Goal: Information Seeking & Learning: Learn about a topic

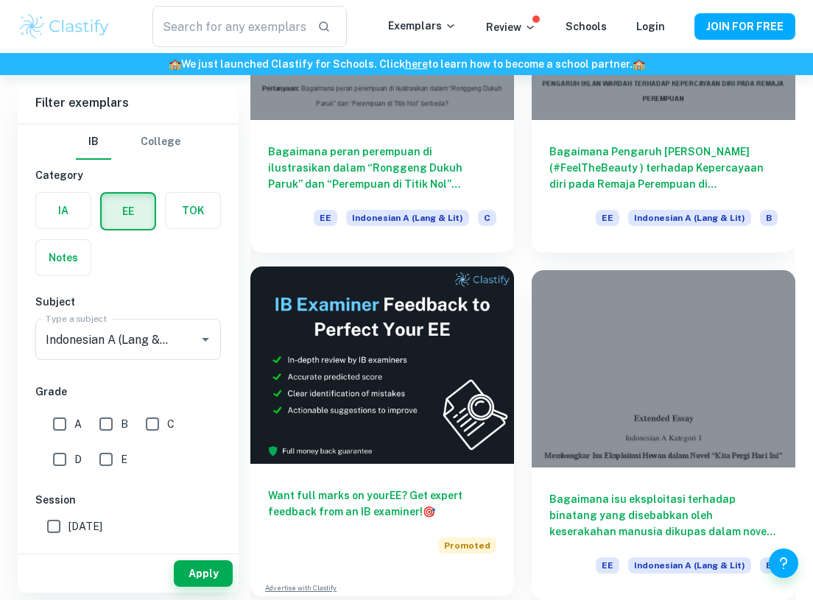
scroll to position [265, 0]
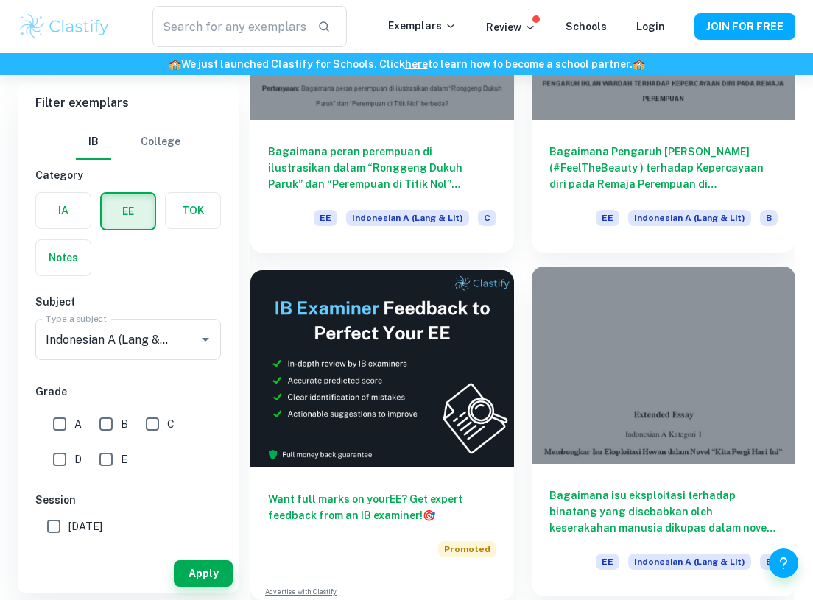
click at [634, 360] on div at bounding box center [664, 366] width 264 height 198
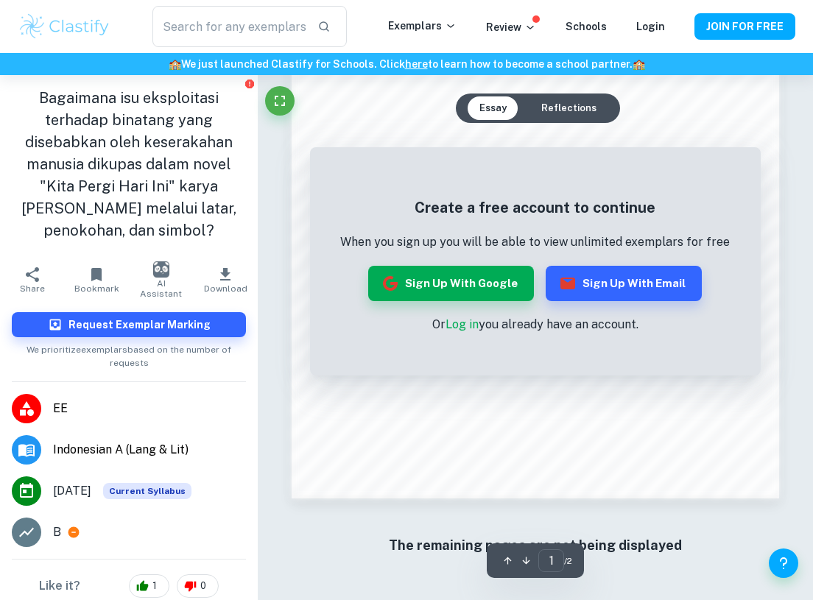
scroll to position [978, 0]
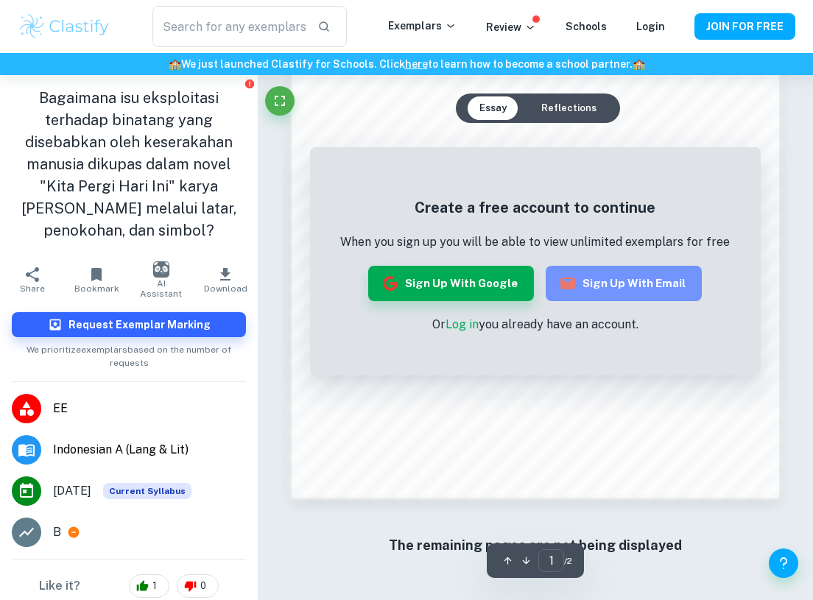
click at [635, 294] on button "Sign up with Email" at bounding box center [624, 283] width 156 height 35
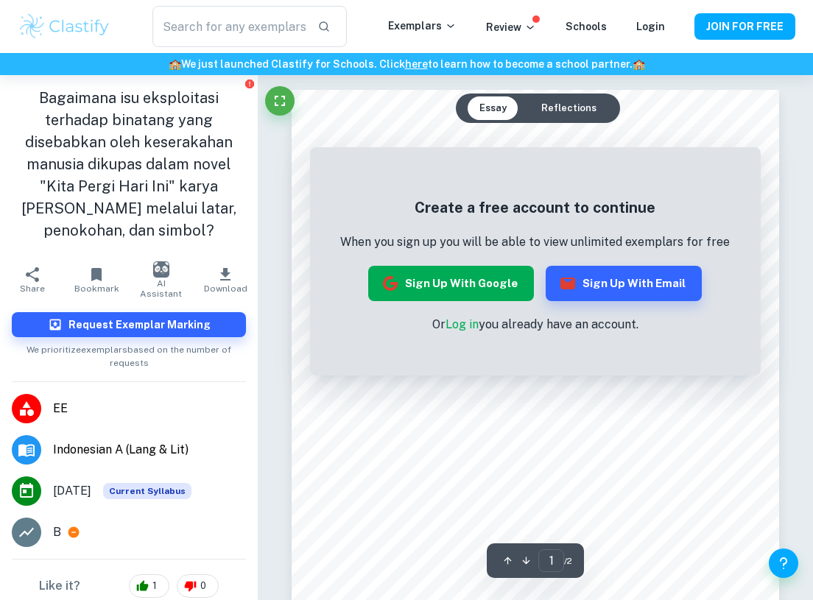
click at [399, 281] on icon "button" at bounding box center [391, 284] width 18 height 18
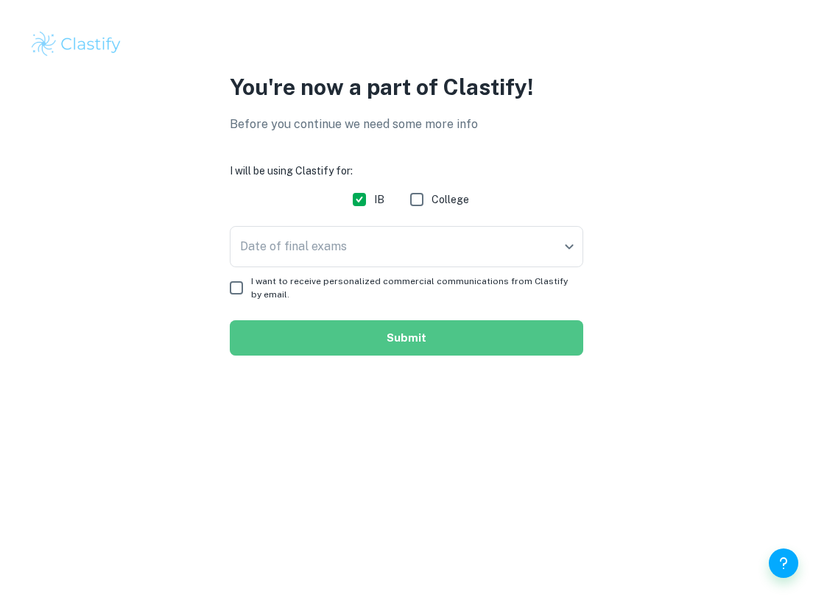
click at [391, 341] on button "Submit" at bounding box center [407, 337] width 354 height 35
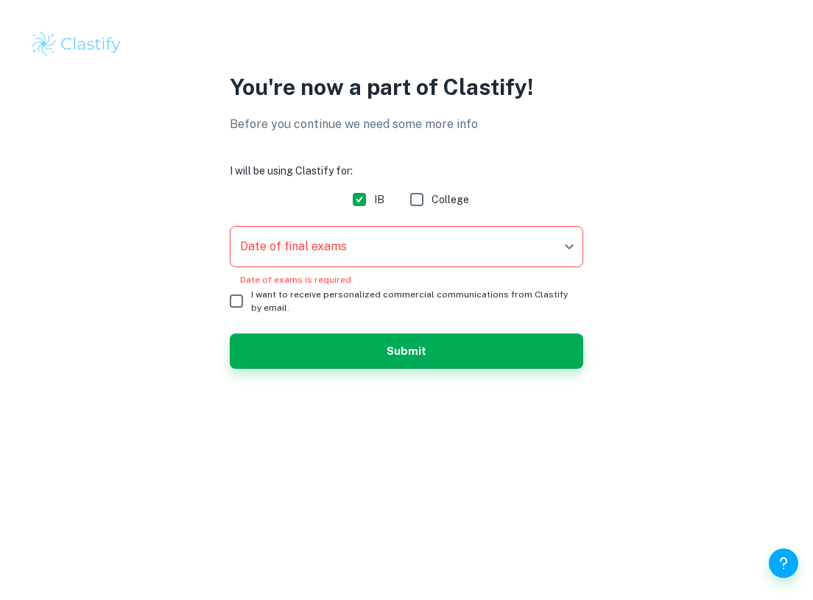
click at [343, 257] on body "We value your privacy We use cookies to enhance your browsing experience, serve…" at bounding box center [406, 300] width 813 height 600
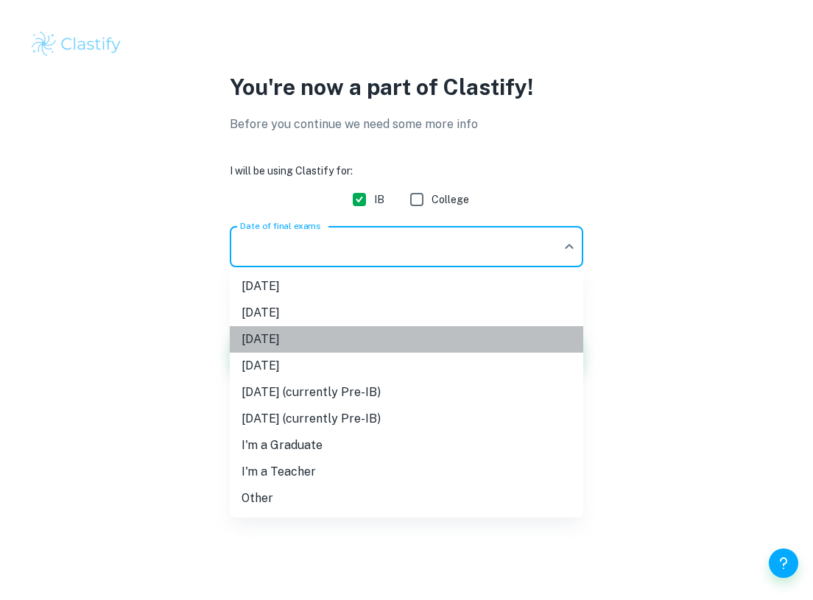
click at [332, 335] on li "[DATE]" at bounding box center [407, 339] width 354 height 27
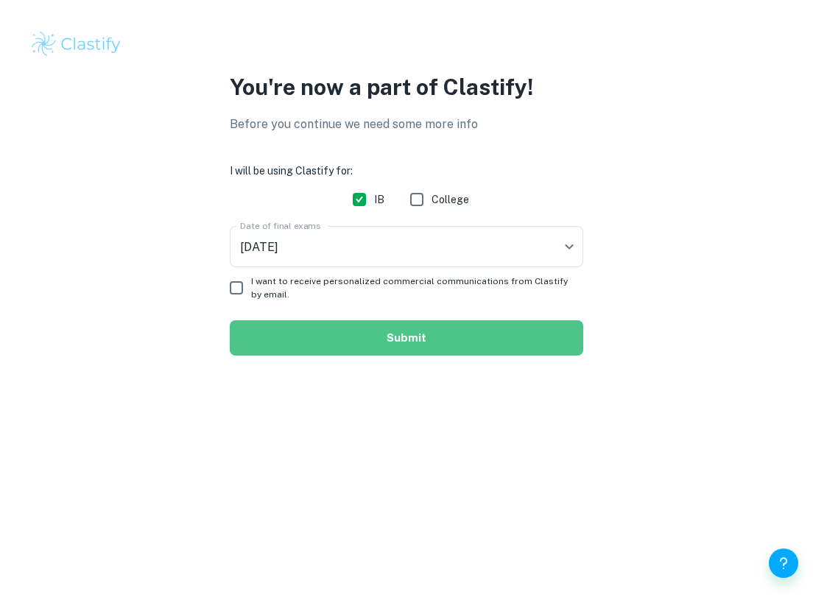
click at [332, 336] on button "Submit" at bounding box center [407, 337] width 354 height 35
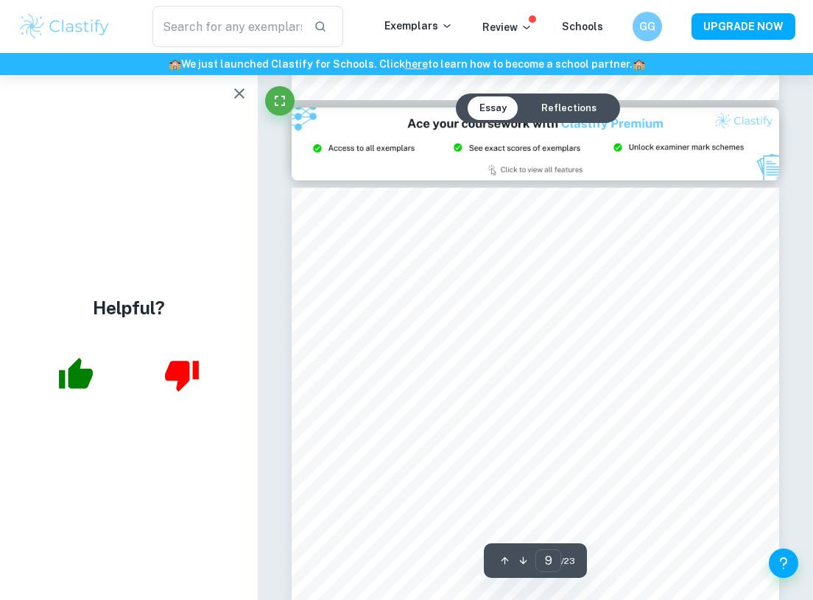
scroll to position [5720, 0]
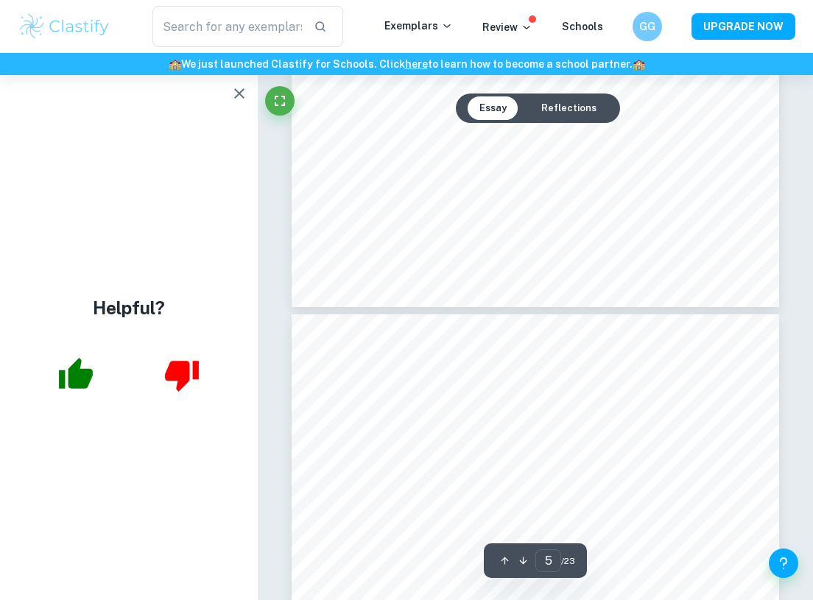
type input "4"
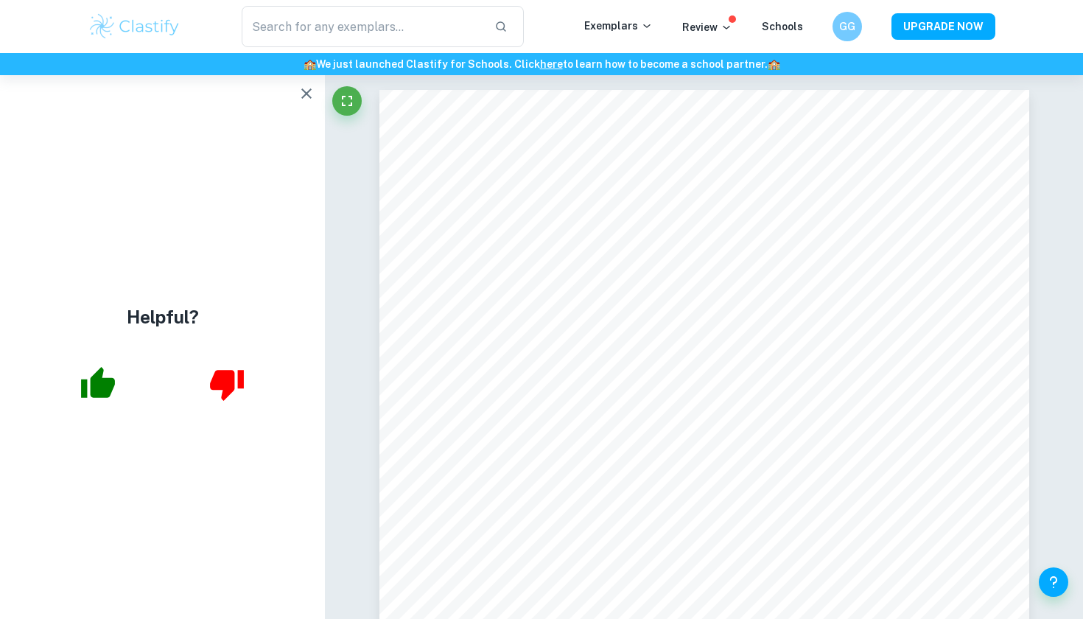
drag, startPoint x: 0, startPoint y: 0, endPoint x: 309, endPoint y: 100, distance: 325.2
click at [309, 100] on icon "button" at bounding box center [307, 94] width 18 height 18
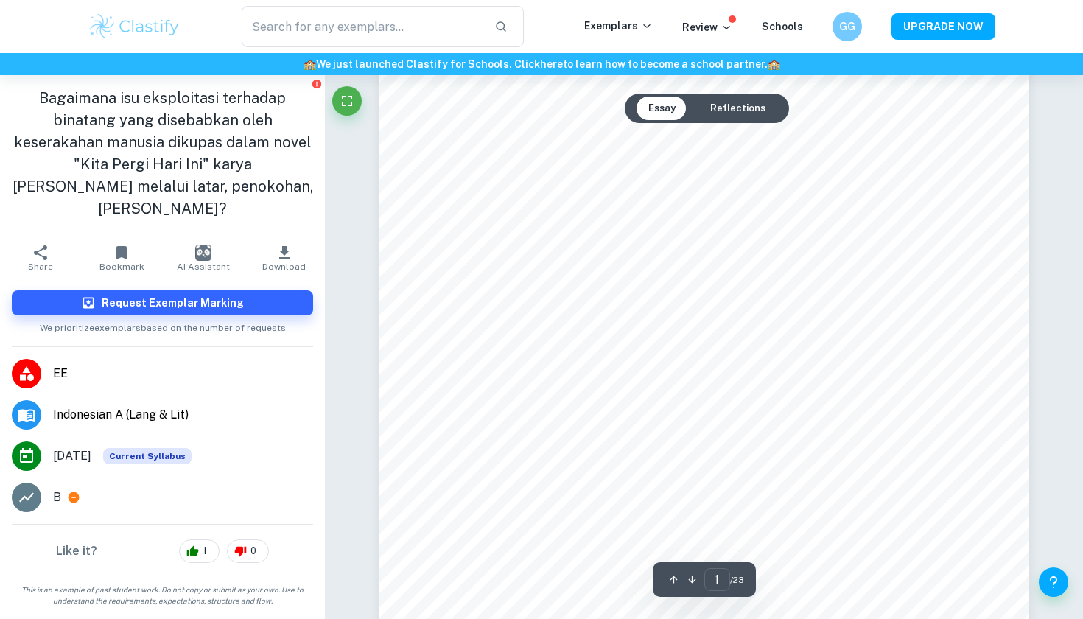
scroll to position [376, 0]
click at [116, 374] on span "EE" at bounding box center [183, 374] width 260 height 18
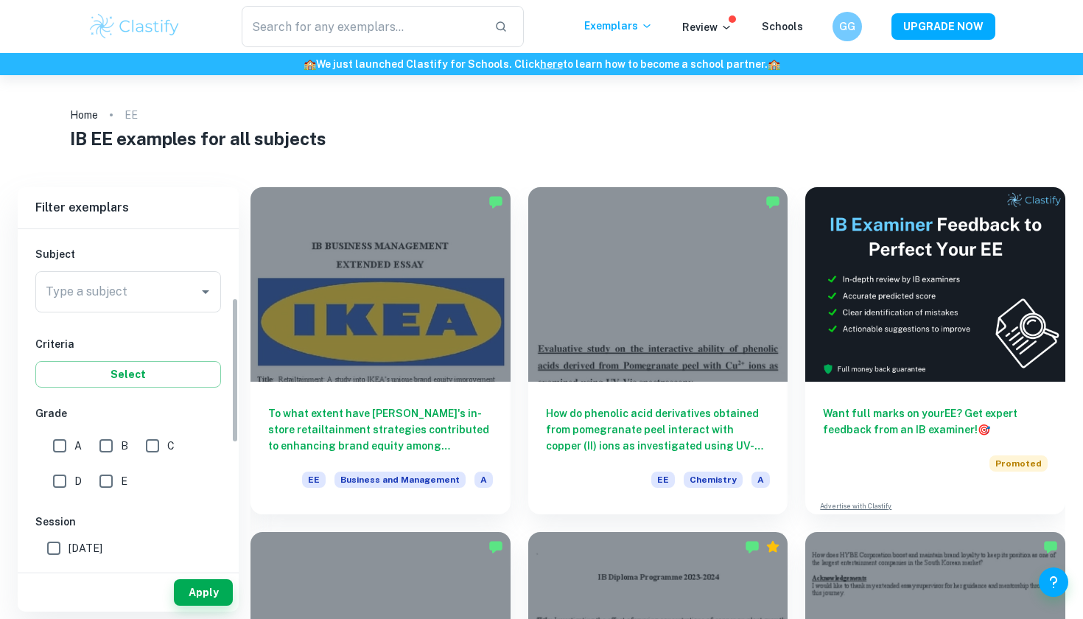
scroll to position [162, 0]
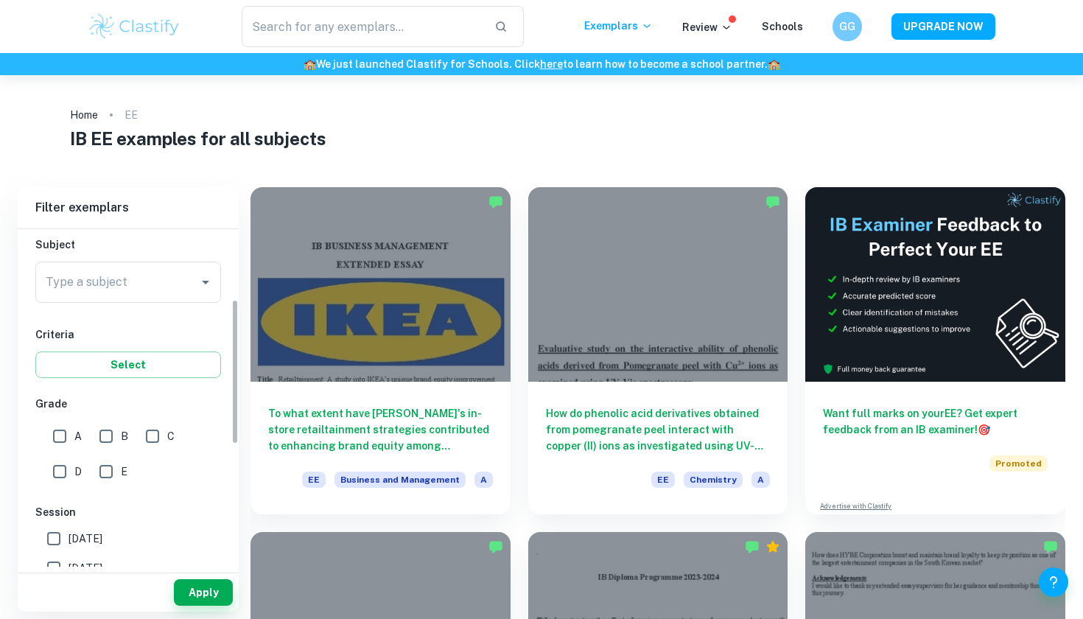
click at [97, 296] on div "Type a subject" at bounding box center [128, 282] width 186 height 41
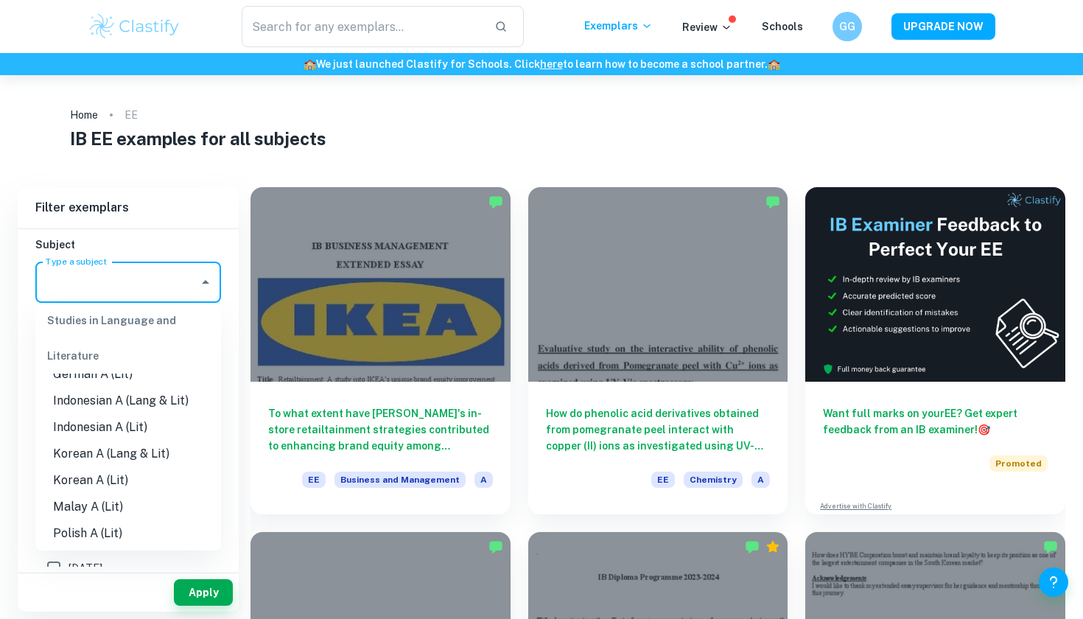
scroll to position [309, 0]
click at [87, 409] on li "Indonesian A (Lang & Lit)" at bounding box center [128, 402] width 186 height 27
type input "Indonesian A (Lang & Lit)"
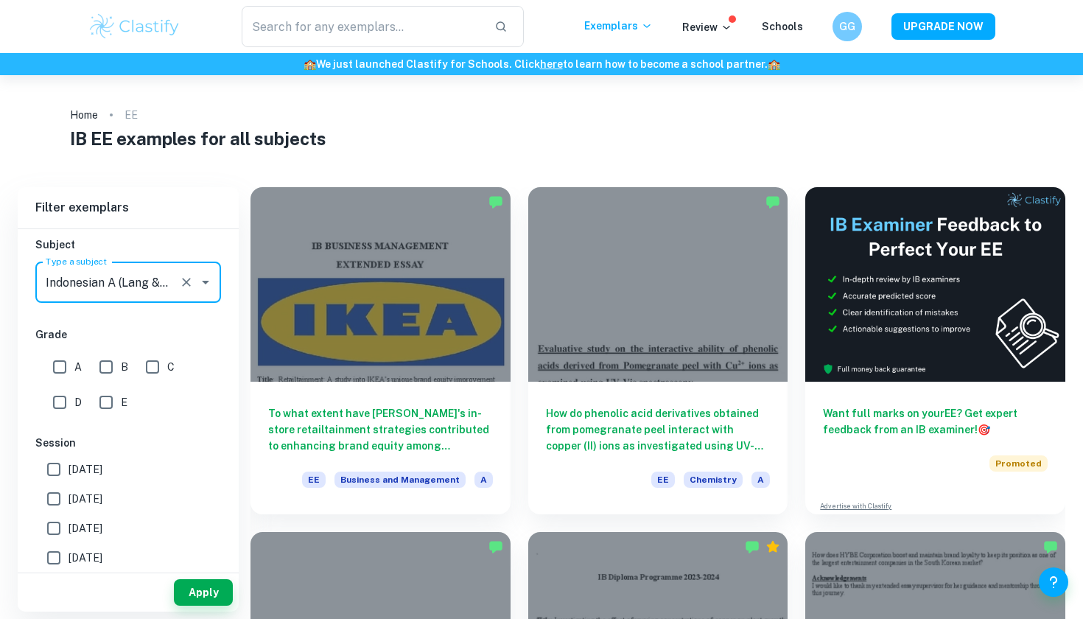
click at [61, 368] on input "A" at bounding box center [59, 366] width 29 height 29
checkbox input "true"
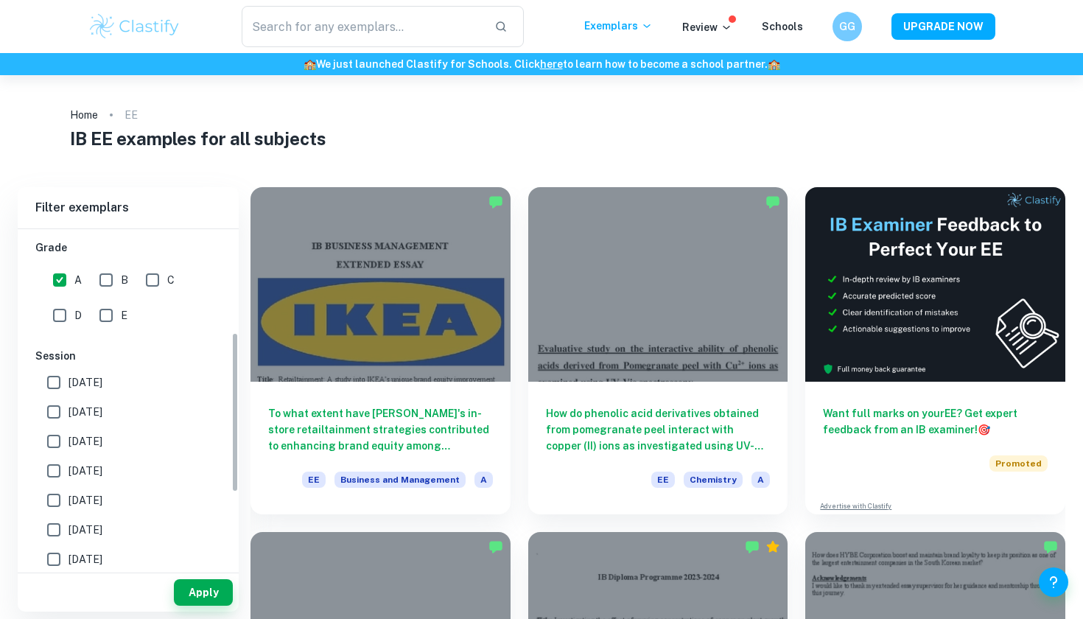
scroll to position [282, 0]
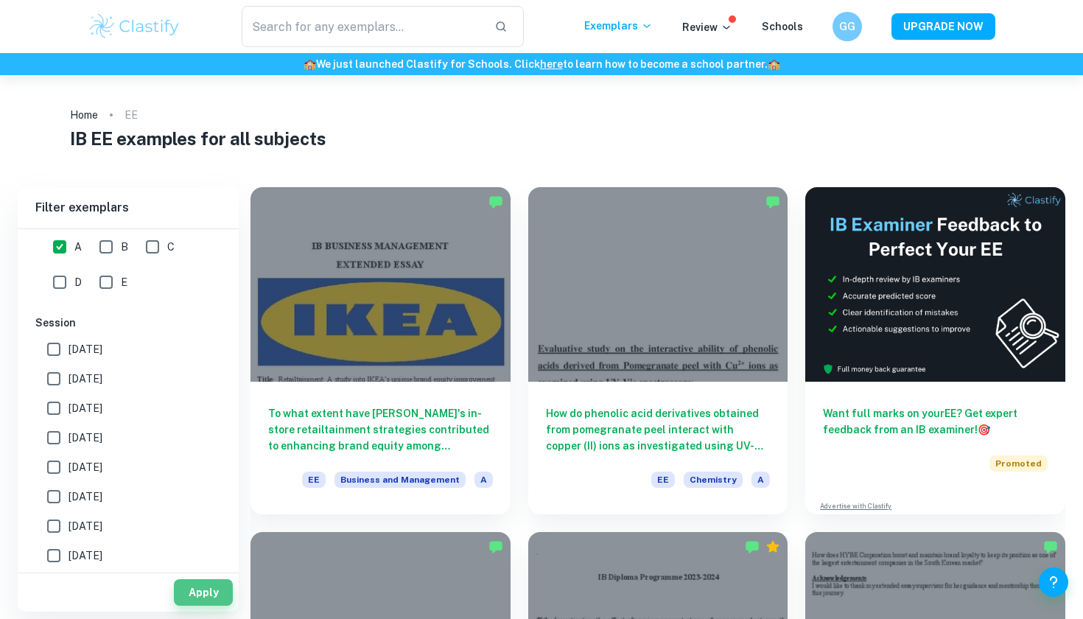
click at [213, 598] on button "Apply" at bounding box center [203, 592] width 59 height 27
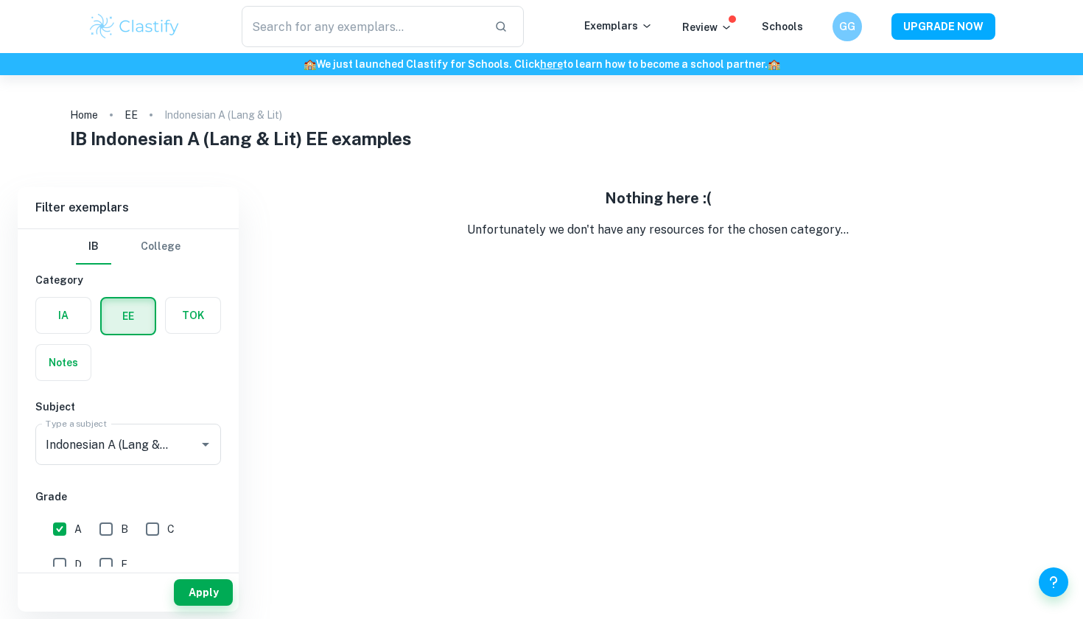
click at [141, 447] on input "Indonesian A (Lang & Lit)" at bounding box center [107, 444] width 131 height 28
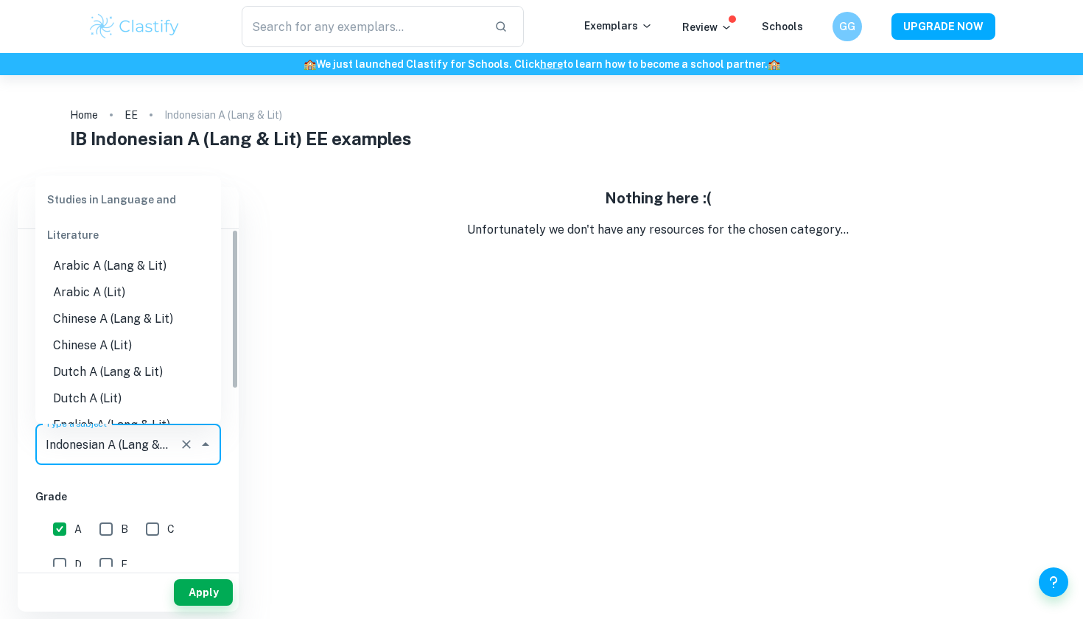
scroll to position [174, 0]
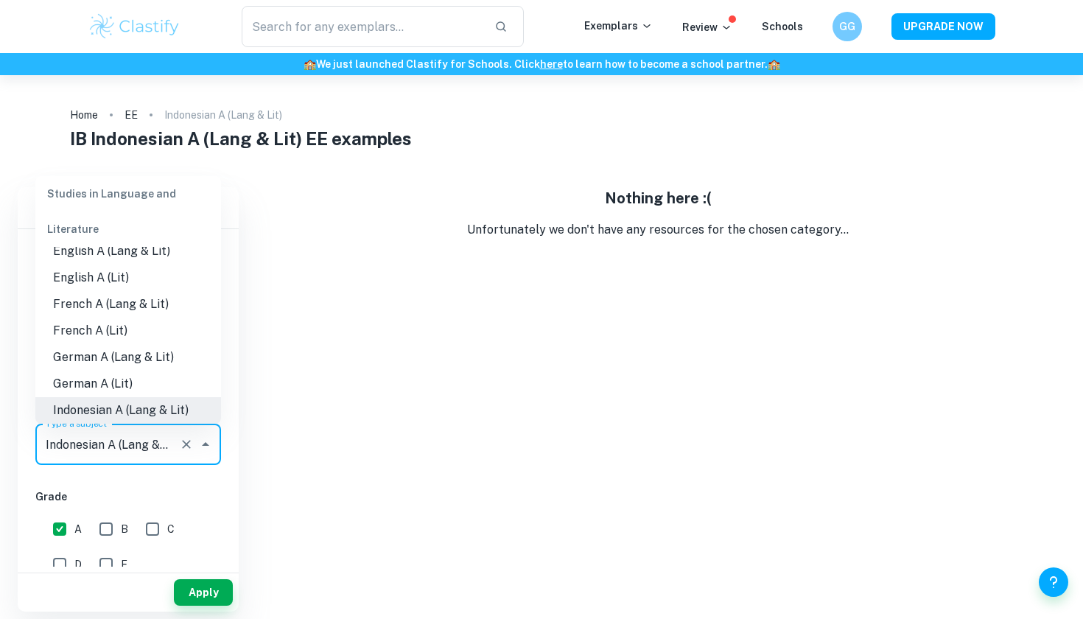
click at [105, 537] on input "B" at bounding box center [105, 528] width 29 height 29
checkbox input "true"
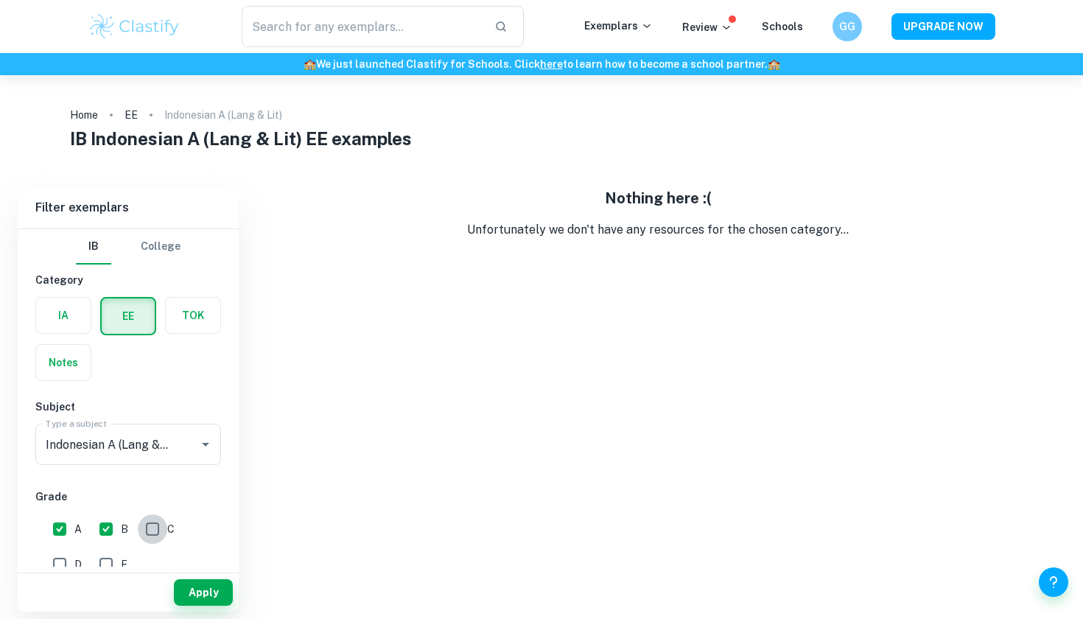
click at [155, 523] on input "C" at bounding box center [152, 528] width 29 height 29
checkbox input "true"
click at [191, 583] on button "Apply" at bounding box center [203, 592] width 59 height 27
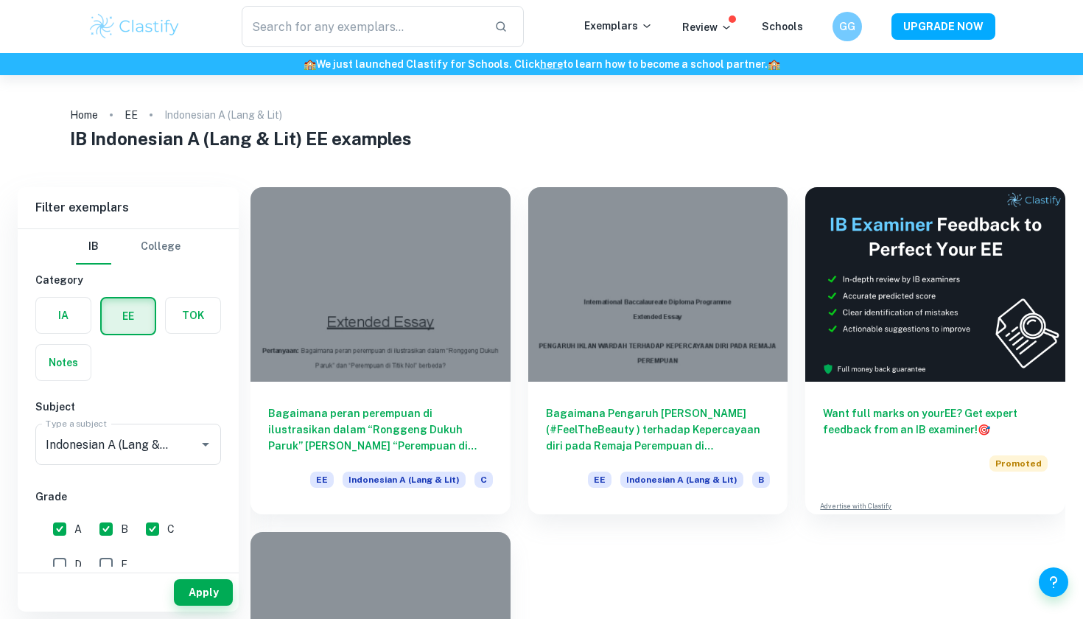
click at [369, 407] on h6 "Bagaimana peran perempuan di ilustrasikan dalam “Ronggeng Dukuh Paruk” [PERSON_…" at bounding box center [380, 429] width 225 height 49
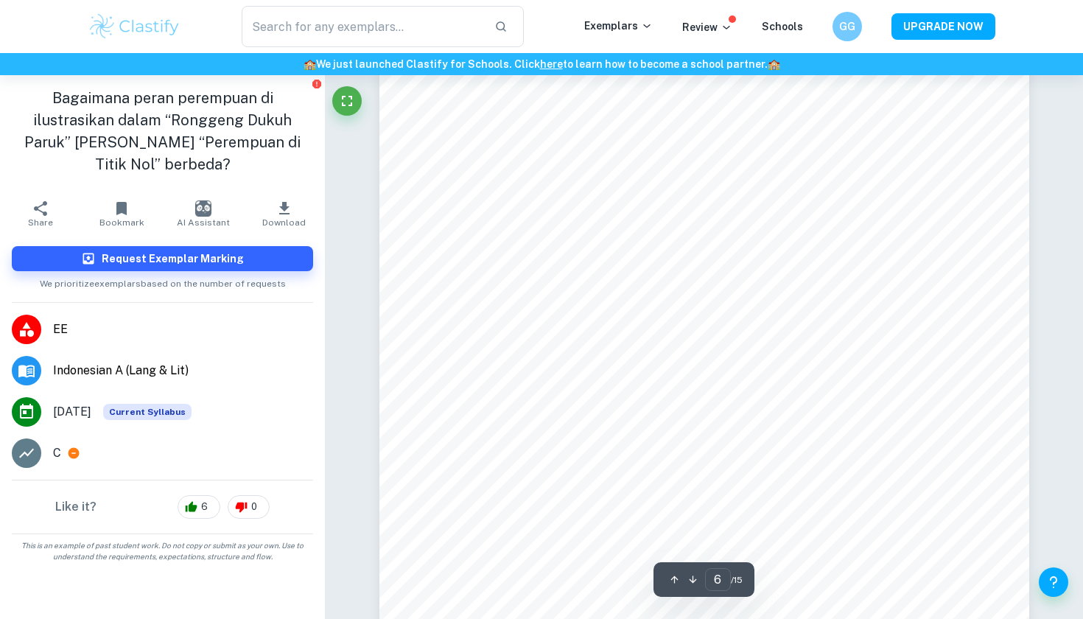
scroll to position [4361, 0]
type input "4"
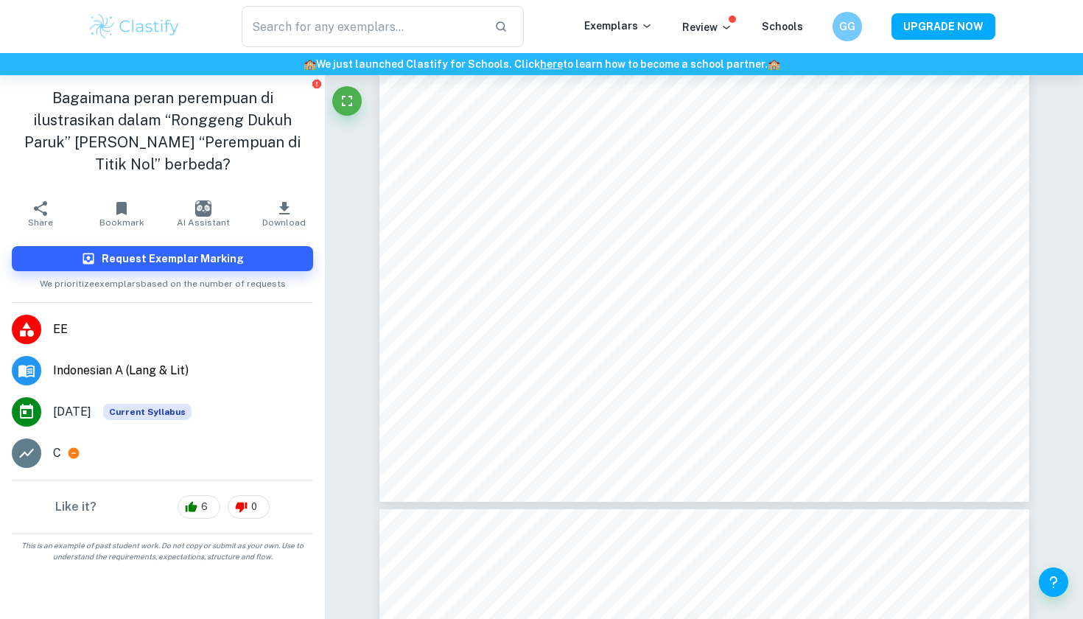
click at [130, 320] on span "EE" at bounding box center [183, 329] width 260 height 18
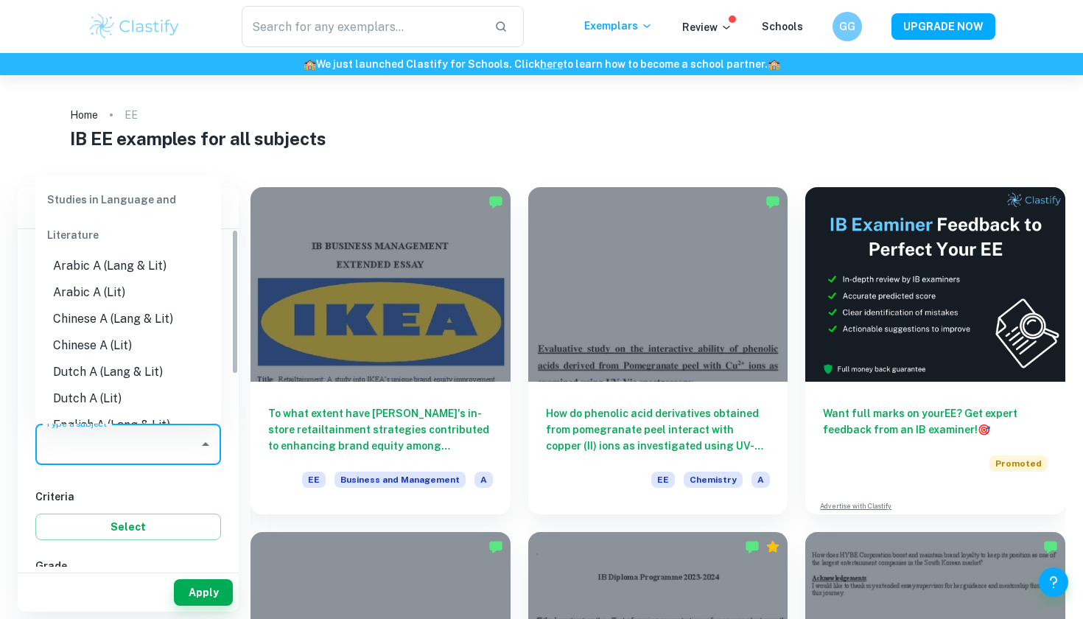
click at [144, 454] on input "Type a subject" at bounding box center [117, 444] width 150 height 28
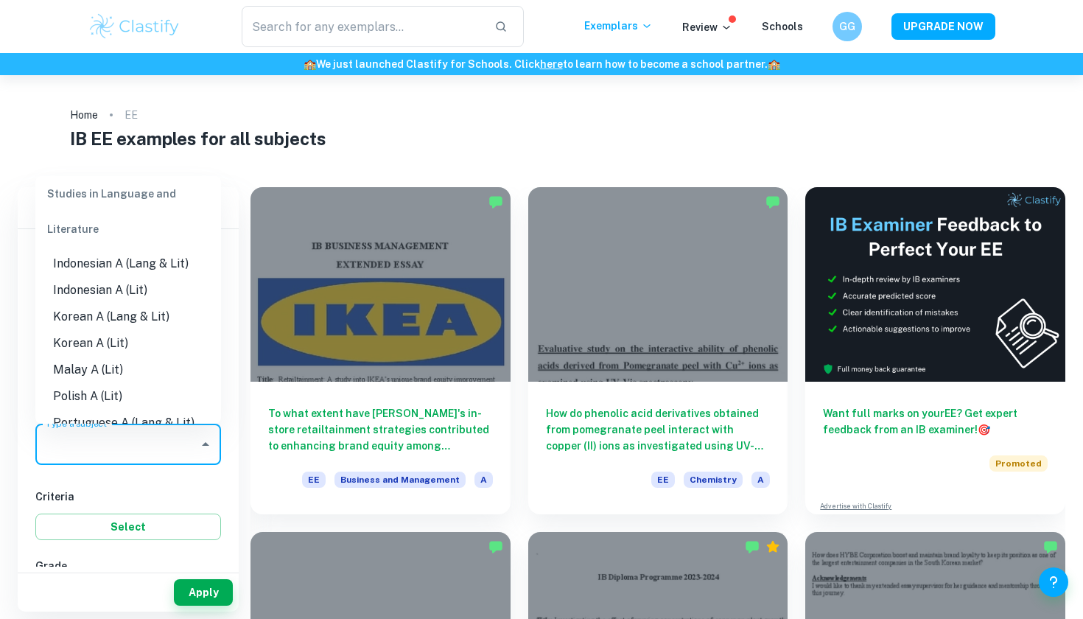
scroll to position [318, 0]
click at [139, 264] on li "Indonesian A (Lang & Lit)" at bounding box center [128, 266] width 186 height 27
type input "Indonesian A (Lang & Lit)"
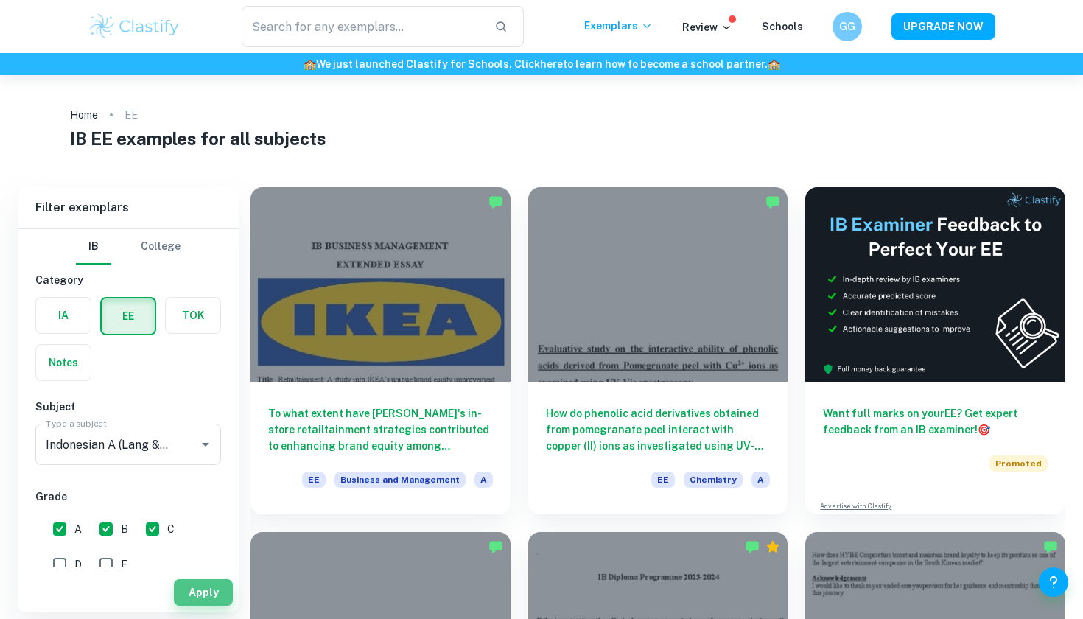
click at [195, 597] on button "Apply" at bounding box center [203, 592] width 59 height 27
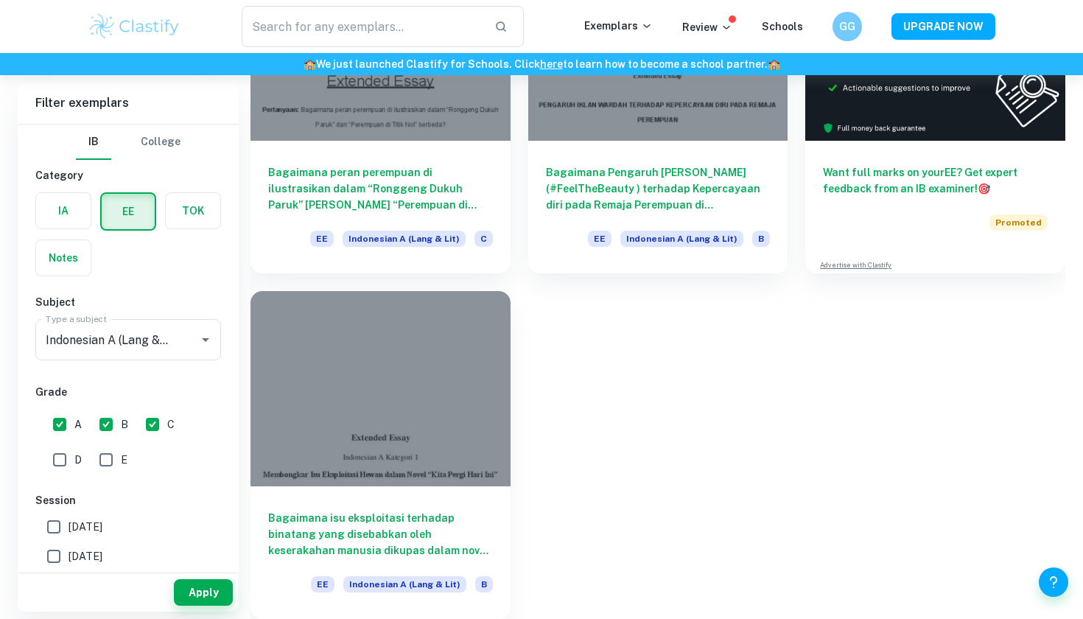
scroll to position [241, 0]
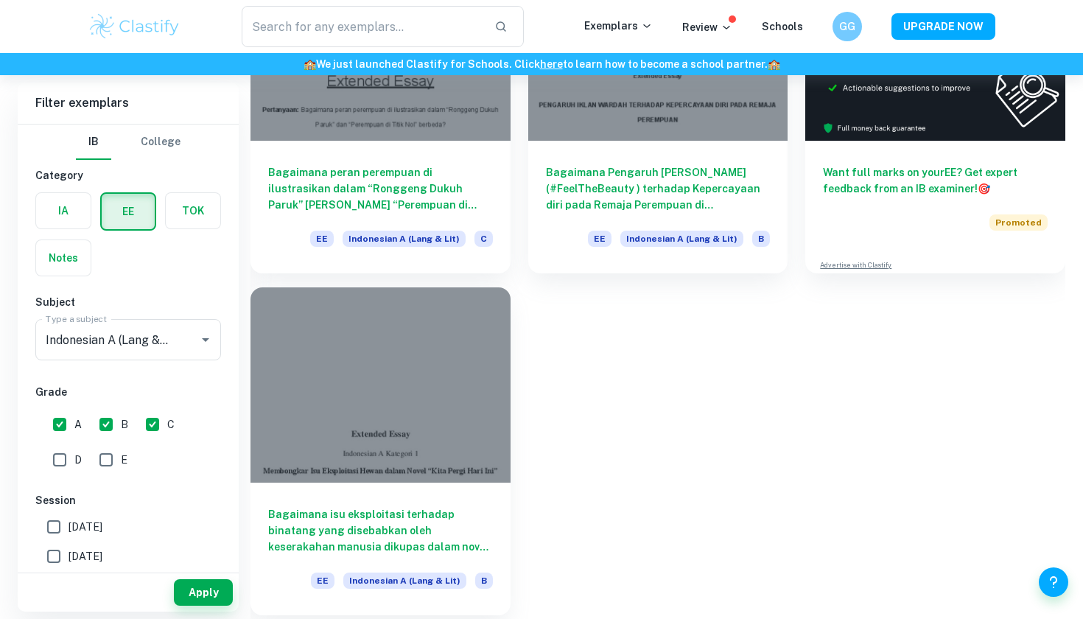
drag, startPoint x: 309, startPoint y: 100, endPoint x: 372, endPoint y: 525, distance: 428.9
click at [372, 525] on h6 "Bagaimana isu eksploitasi terhadap binatang yang disebabkan oleh keserakahan ma…" at bounding box center [380, 530] width 225 height 49
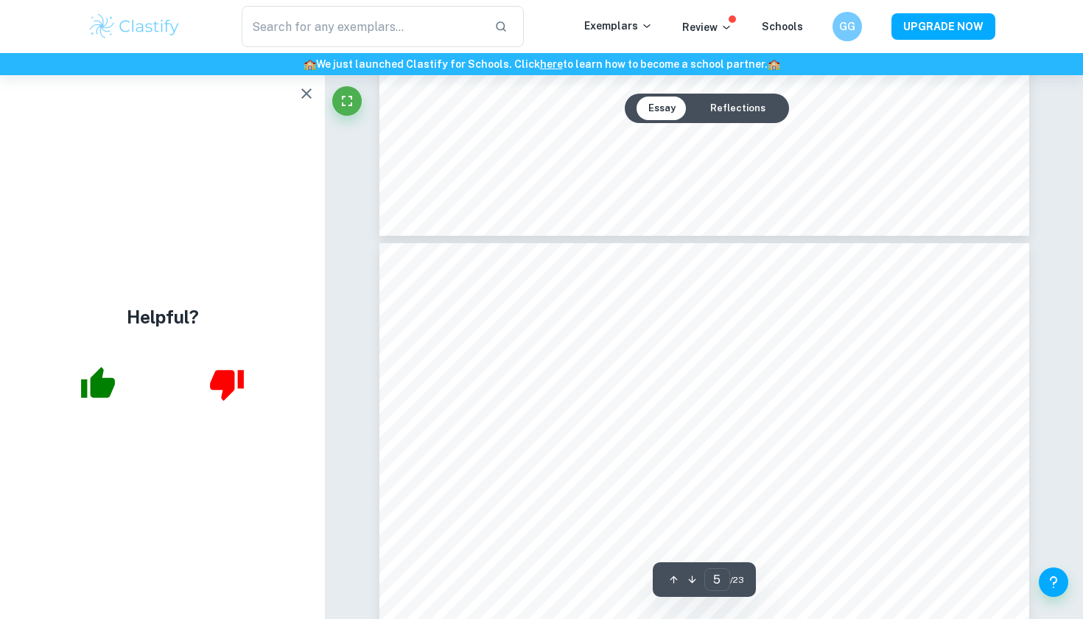
type input "4"
